Goal: Transaction & Acquisition: Purchase product/service

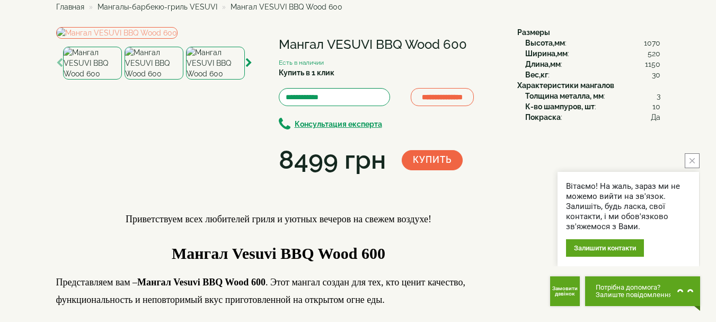
click at [249, 68] on icon "button" at bounding box center [248, 63] width 7 height 10
click at [224, 80] on img at bounding box center [215, 63] width 59 height 33
click at [693, 160] on icon "close button" at bounding box center [692, 160] width 5 height 5
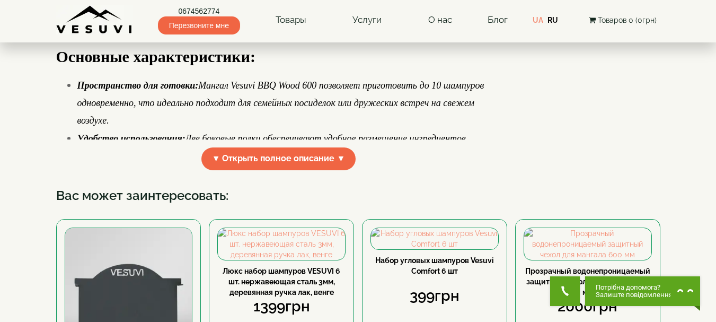
scroll to position [424, 0]
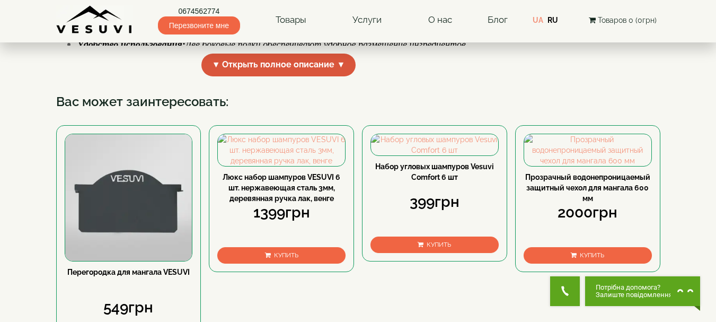
click at [332, 76] on span "▼ Открыть полное описание ▼" at bounding box center [278, 65] width 155 height 23
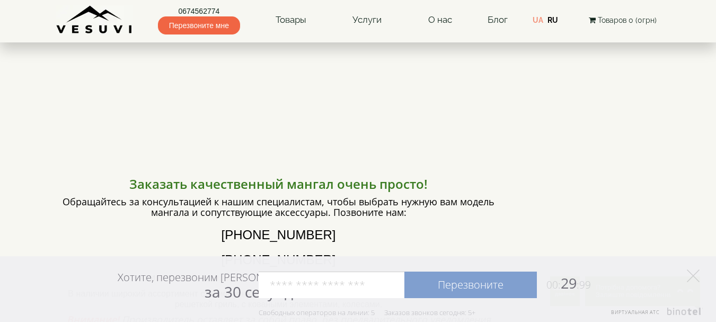
scroll to position [1007, 0]
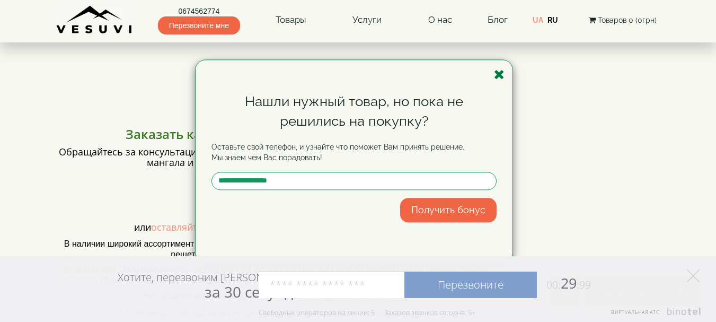
click at [500, 76] on icon "button" at bounding box center [499, 74] width 11 height 13
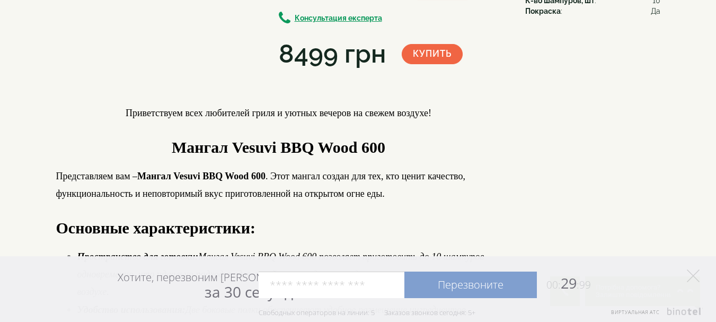
scroll to position [0, 0]
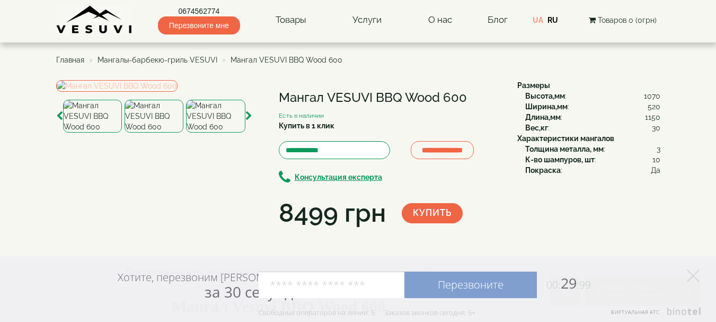
click at [178, 92] on img at bounding box center [116, 86] width 121 height 12
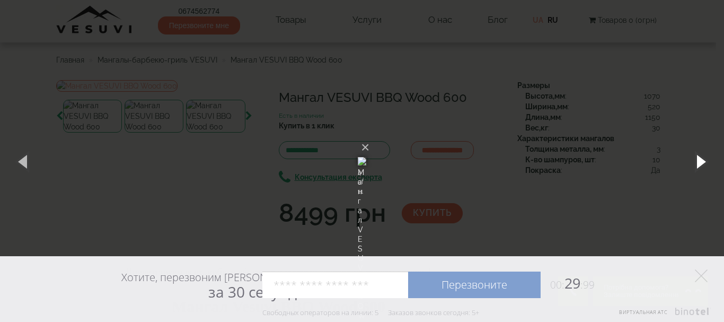
click at [700, 160] on button "button" at bounding box center [700, 161] width 48 height 58
click at [613, 73] on div "× Мангал VESUVI BBQ Wood 600 7 of 11 Loading..." at bounding box center [362, 161] width 724 height 322
